Goal: Task Accomplishment & Management: Manage account settings

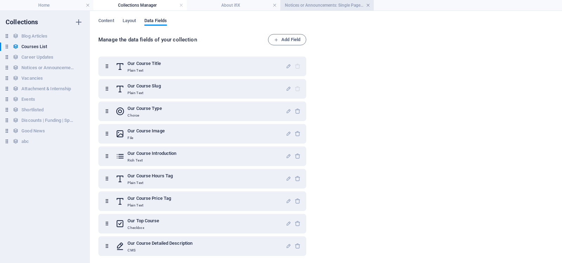
click at [369, 5] on link at bounding box center [368, 5] width 4 height 7
click at [274, 4] on link at bounding box center [274, 5] width 4 height 7
click at [181, 5] on link at bounding box center [181, 5] width 4 height 7
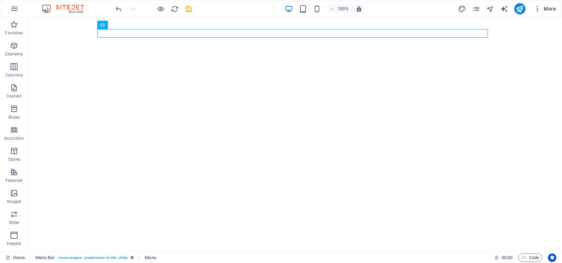
click at [542, 8] on span "More" at bounding box center [545, 8] width 22 height 7
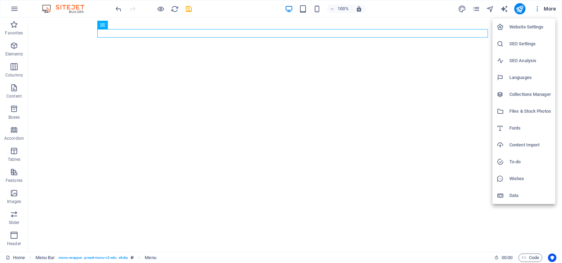
click at [525, 26] on h6 "Website Settings" at bounding box center [530, 27] width 42 height 8
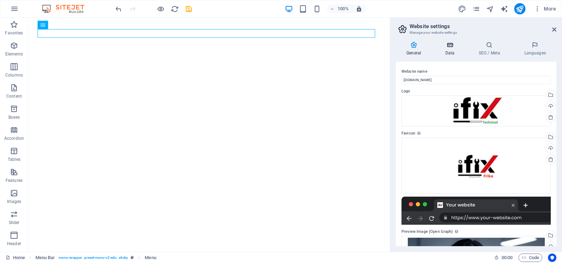
click at [449, 46] on icon at bounding box center [449, 44] width 31 height 7
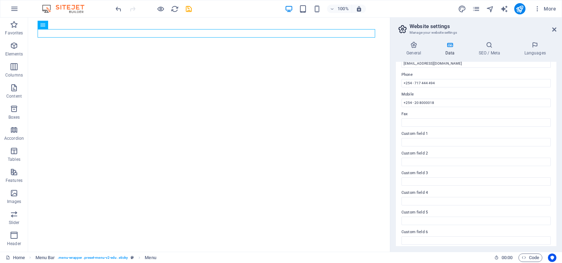
scroll to position [153, 0]
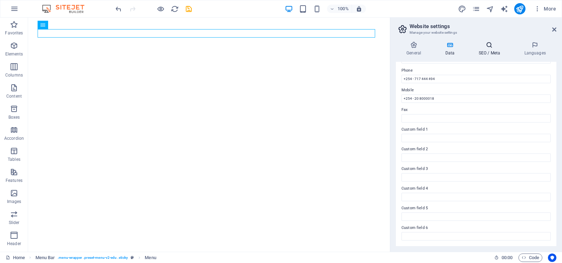
click at [489, 46] on icon at bounding box center [489, 44] width 43 height 7
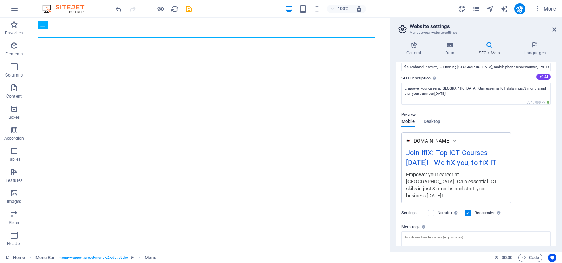
scroll to position [98, 0]
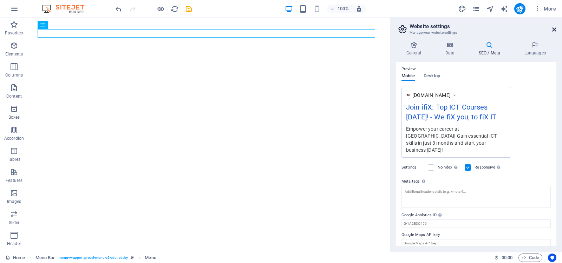
click at [554, 28] on icon at bounding box center [554, 30] width 4 height 6
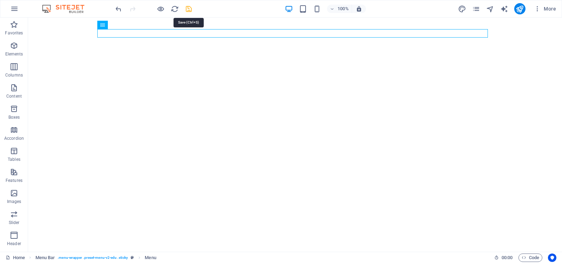
click at [187, 8] on icon "save" at bounding box center [189, 9] width 8 height 8
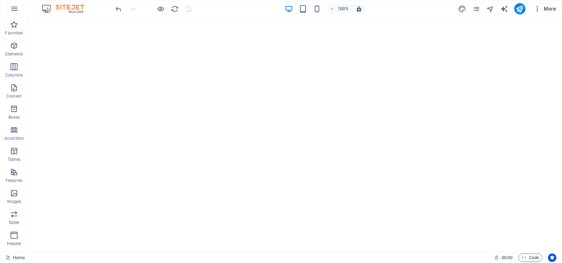
click at [541, 7] on span "More" at bounding box center [545, 8] width 22 height 7
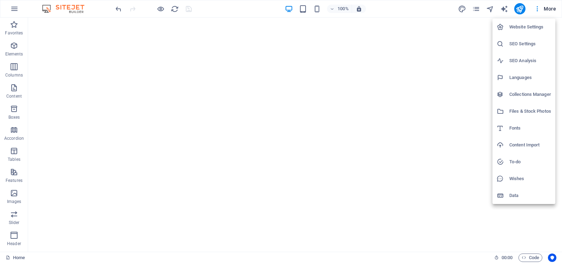
click at [523, 24] on h6 "Website Settings" at bounding box center [530, 27] width 42 height 8
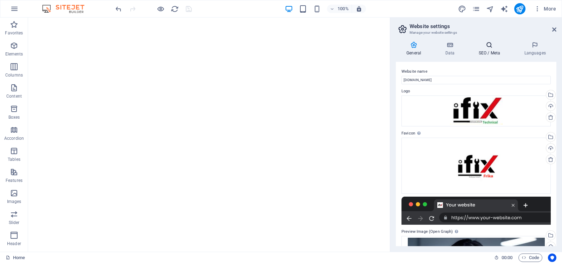
click at [489, 47] on icon at bounding box center [489, 44] width 43 height 7
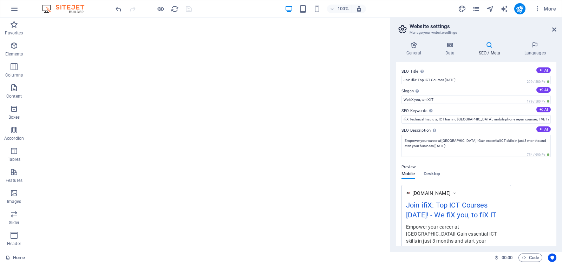
scroll to position [35, 0]
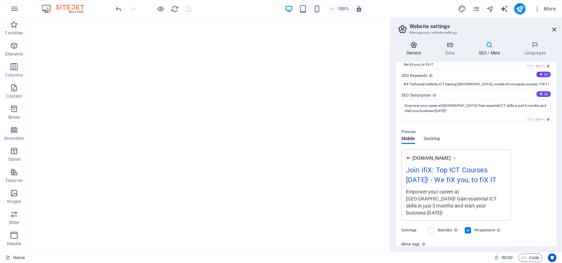
click at [412, 46] on icon at bounding box center [414, 44] width 36 height 7
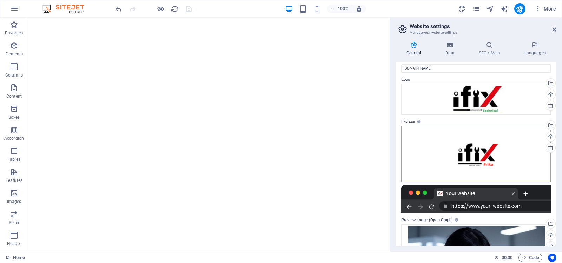
scroll to position [0, 0]
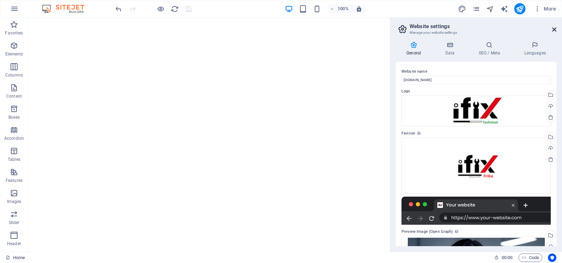
click at [554, 28] on icon at bounding box center [554, 30] width 4 height 6
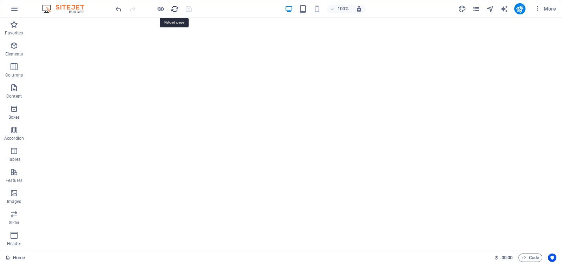
click at [174, 7] on icon "reload" at bounding box center [175, 9] width 8 height 8
